Goal: Find contact information: Find contact information

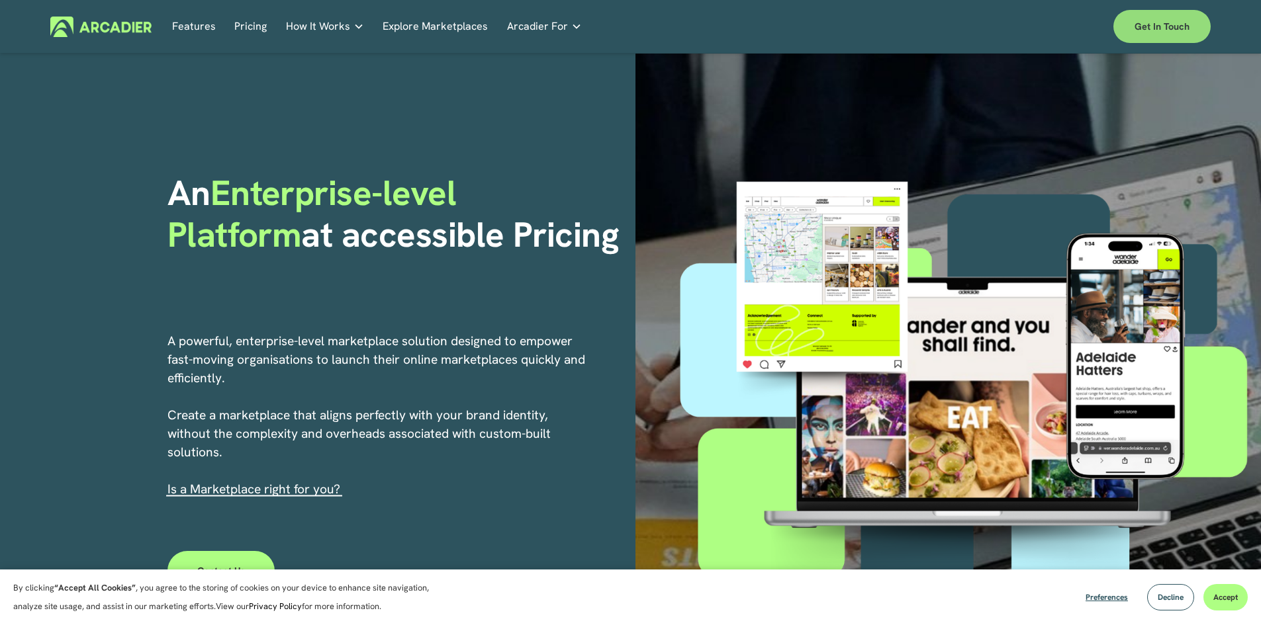
click at [1176, 22] on link "Get in touch" at bounding box center [1161, 26] width 97 height 33
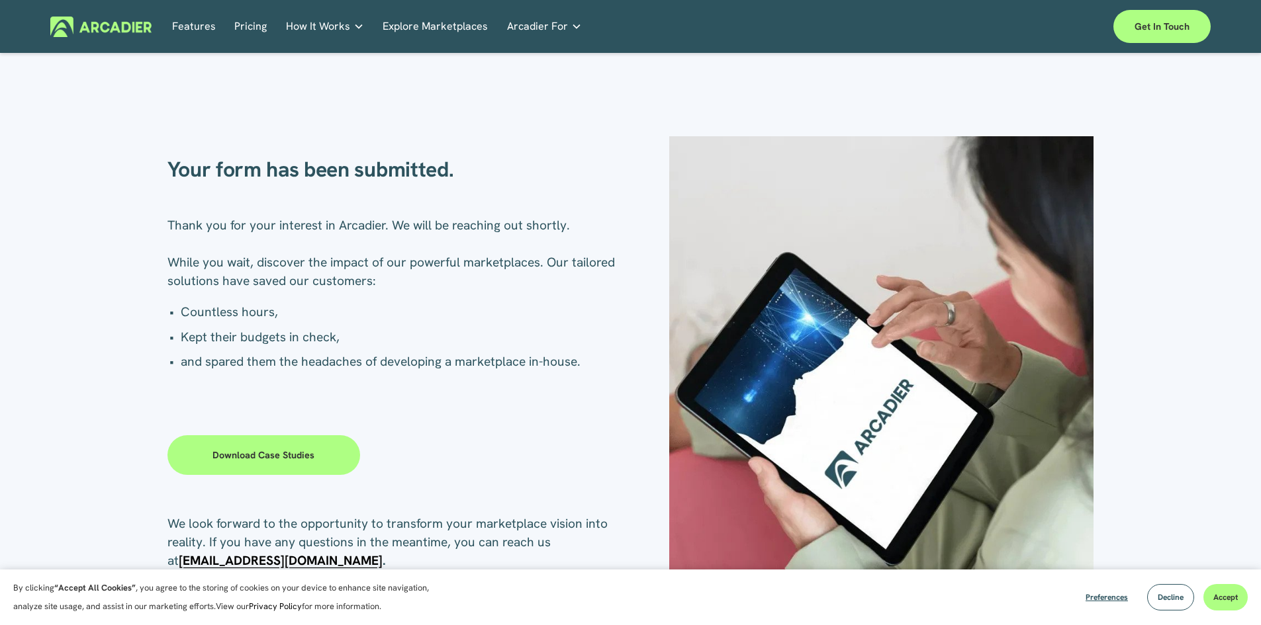
click at [308, 455] on link "Download case studies" at bounding box center [263, 456] width 193 height 40
